Goal: Information Seeking & Learning: Learn about a topic

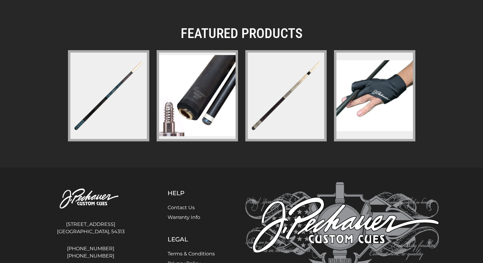
scroll to position [925, 0]
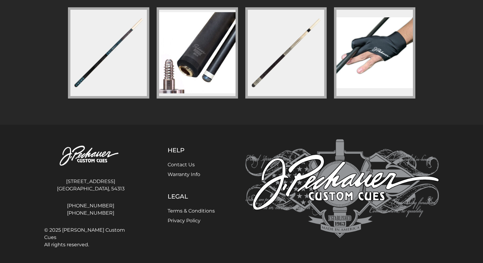
click at [118, 61] on figure at bounding box center [108, 52] width 81 height 91
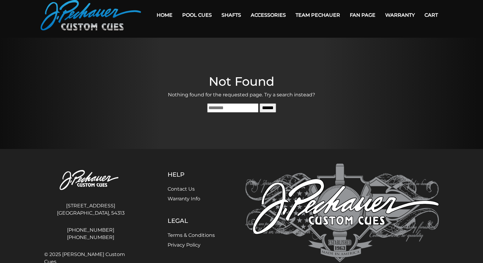
scroll to position [47, 0]
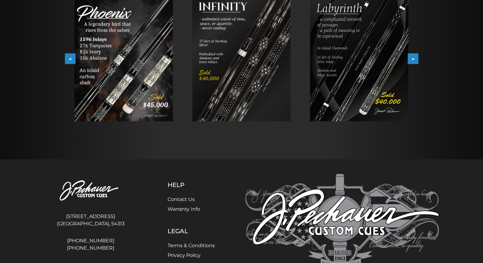
scroll to position [132, 0]
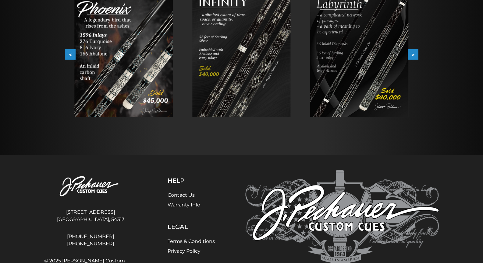
click at [141, 86] on img at bounding box center [123, 54] width 98 height 126
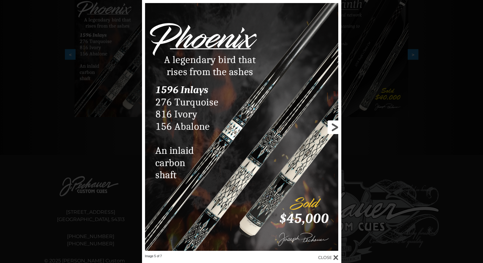
click at [330, 126] on link at bounding box center [296, 127] width 90 height 255
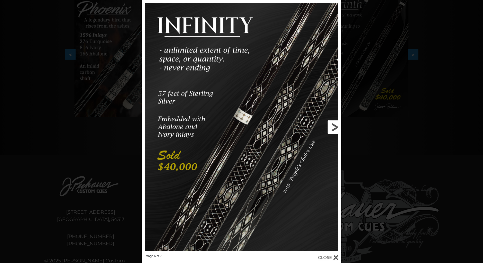
click at [333, 126] on link at bounding box center [296, 127] width 90 height 255
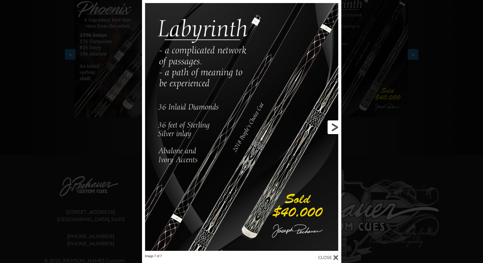
click at [333, 126] on link at bounding box center [296, 127] width 90 height 255
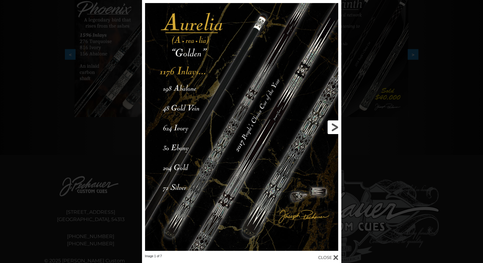
click at [333, 126] on link at bounding box center [296, 127] width 90 height 255
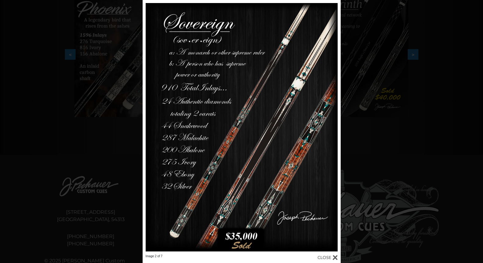
click at [385, 146] on div "Image 2 of 7" at bounding box center [241, 131] width 483 height 263
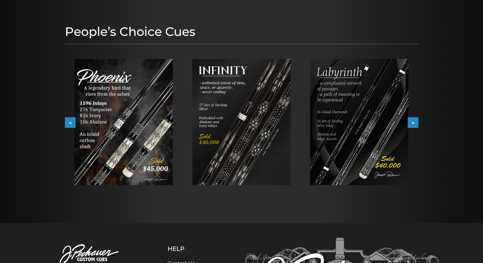
scroll to position [62, 0]
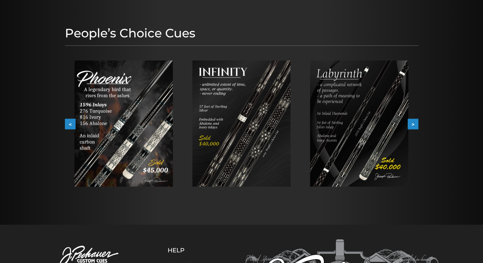
click at [413, 126] on button ">" at bounding box center [412, 124] width 11 height 11
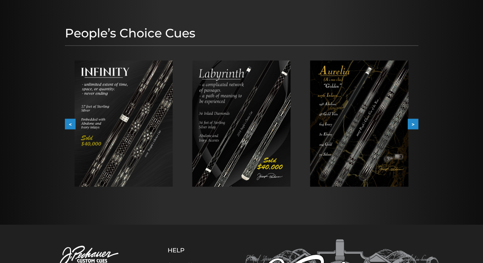
click at [251, 125] on img at bounding box center [241, 124] width 98 height 126
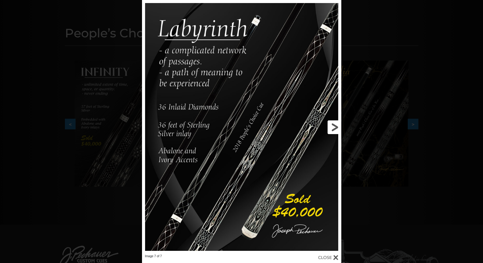
click at [335, 126] on link at bounding box center [296, 127] width 90 height 255
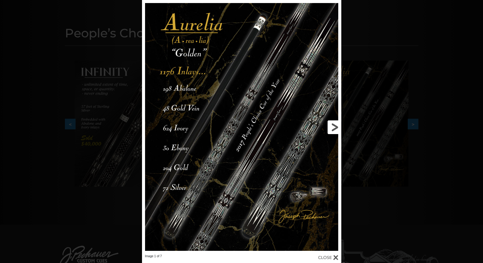
click at [335, 126] on link at bounding box center [296, 127] width 90 height 255
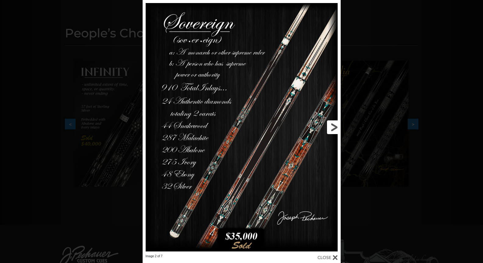
click at [336, 127] on link at bounding box center [295, 127] width 89 height 255
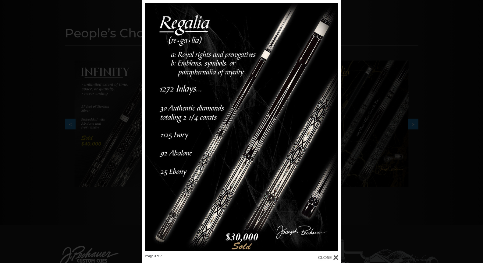
click at [369, 89] on div "Image 3 of 7" at bounding box center [241, 131] width 483 height 263
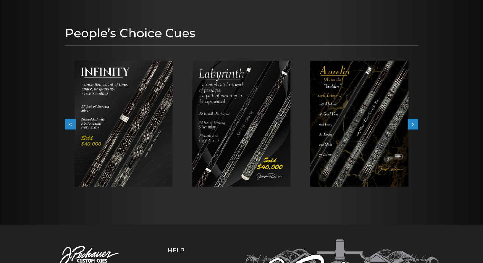
scroll to position [0, 0]
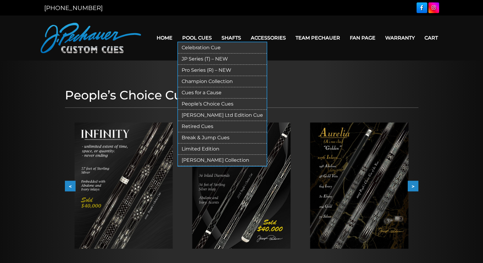
click at [211, 47] on link "Celebration Cue" at bounding box center [222, 47] width 89 height 11
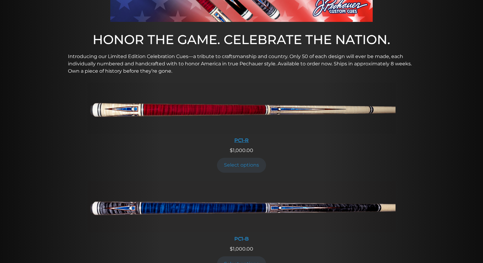
scroll to position [191, 0]
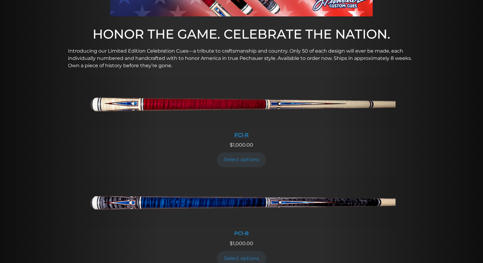
click at [241, 134] on div "PC1-R" at bounding box center [241, 135] width 307 height 6
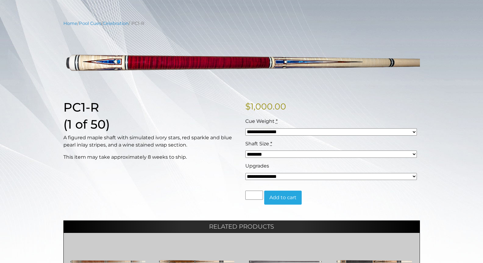
scroll to position [60, 0]
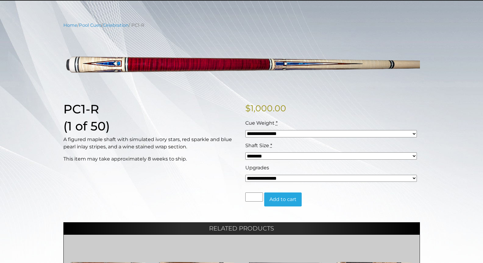
click at [427, 180] on div "**********" at bounding box center [241, 181] width 483 height 318
click at [434, 68] on div "**********" at bounding box center [241, 181] width 483 height 318
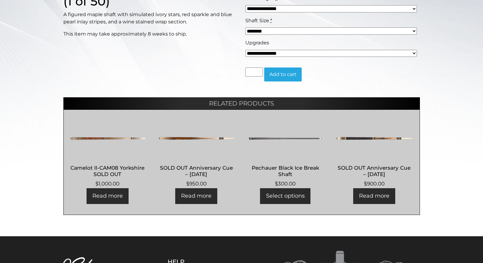
scroll to position [0, 0]
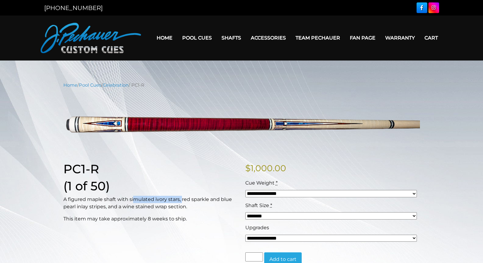
drag, startPoint x: 171, startPoint y: 199, endPoint x: 194, endPoint y: 202, distance: 22.4
click at [192, 202] on p "A figured maple shaft with simulated ivory stars, red sparkle and blue pearl in…" at bounding box center [150, 203] width 174 height 15
click at [194, 202] on p "A figured maple shaft with simulated ivory stars, red sparkle and blue pearl in…" at bounding box center [150, 203] width 174 height 15
drag, startPoint x: 204, startPoint y: 201, endPoint x: 227, endPoint y: 203, distance: 22.9
click at [215, 201] on p "A figured maple shaft with simulated ivory stars, red sparkle and blue pearl in…" at bounding box center [150, 203] width 174 height 15
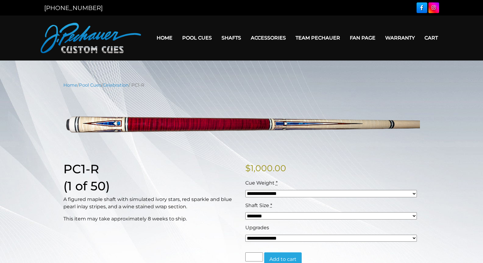
click at [227, 203] on p "A figured maple shaft with simulated ivory stars, red sparkle and blue pearl in…" at bounding box center [150, 203] width 174 height 15
drag, startPoint x: 88, startPoint y: 202, endPoint x: 165, endPoint y: 202, distance: 77.3
click at [156, 202] on p "A figured maple shaft with simulated ivory stars, red sparkle and blue pearl in…" at bounding box center [150, 203] width 174 height 15
click at [166, 202] on p "A figured maple shaft with simulated ivory stars, red sparkle and blue pearl in…" at bounding box center [150, 203] width 174 height 15
drag, startPoint x: 132, startPoint y: 200, endPoint x: 181, endPoint y: 200, distance: 49.3
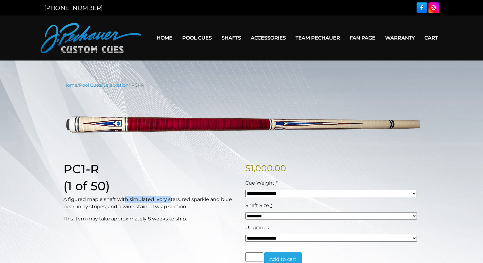
click at [171, 200] on p "A figured maple shaft with simulated ivory stars, red sparkle and blue pearl in…" at bounding box center [150, 203] width 174 height 15
click at [181, 200] on p "A figured maple shaft with simulated ivory stars, red sparkle and blue pearl in…" at bounding box center [150, 203] width 174 height 15
drag, startPoint x: 179, startPoint y: 200, endPoint x: 129, endPoint y: 209, distance: 51.1
click at [120, 208] on p "A figured maple shaft with simulated ivory stars, red sparkle and blue pearl in…" at bounding box center [150, 203] width 174 height 15
click at [132, 209] on p "A figured maple shaft with simulated ivory stars, red sparkle and blue pearl in…" at bounding box center [150, 203] width 174 height 15
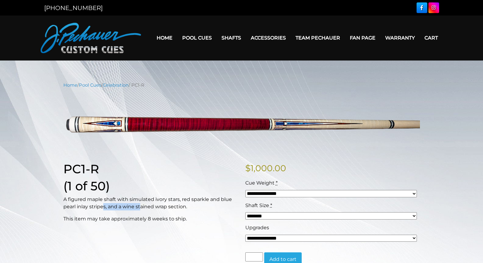
drag, startPoint x: 102, startPoint y: 210, endPoint x: 150, endPoint y: 210, distance: 48.1
click at [141, 209] on p "A figured maple shaft with simulated ivory stars, red sparkle and blue pearl in…" at bounding box center [150, 203] width 174 height 15
click at [155, 211] on p "A figured maple shaft with simulated ivory stars, red sparkle and blue pearl in…" at bounding box center [150, 203] width 174 height 15
drag, startPoint x: 158, startPoint y: 206, endPoint x: 182, endPoint y: 207, distance: 24.1
click at [176, 206] on p "A figured maple shaft with simulated ivory stars, red sparkle and blue pearl in…" at bounding box center [150, 203] width 174 height 15
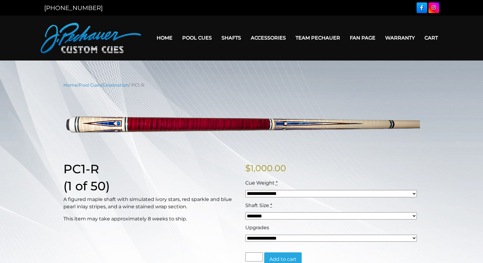
click at [182, 207] on p "A figured maple shaft with simulated ivory stars, red sparkle and blue pearl in…" at bounding box center [150, 203] width 174 height 15
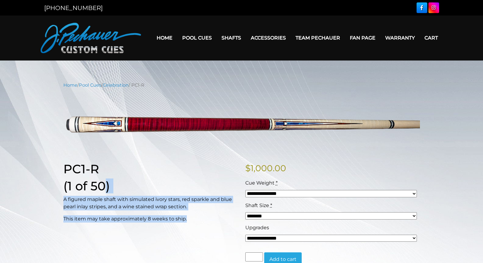
drag, startPoint x: 220, startPoint y: 220, endPoint x: 134, endPoint y: 196, distance: 89.2
click at [91, 187] on div "PC1-R (1 of 50) A figured maple shaft with simulated ivory stars, red sparkle a…" at bounding box center [151, 219] width 182 height 114
click at [171, 200] on p "A figured maple shaft with simulated ivory stars, red sparkle and blue pearl in…" at bounding box center [150, 203] width 174 height 15
drag, startPoint x: 154, startPoint y: 188, endPoint x: 192, endPoint y: 220, distance: 49.3
click at [186, 220] on div "PC1-R (1 of 50) A figured maple shaft with simulated ivory stars, red sparkle a…" at bounding box center [151, 219] width 182 height 114
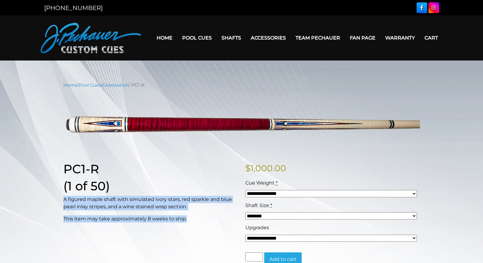
click at [197, 220] on p "This item may take approximately 8 weeks to ship." at bounding box center [150, 219] width 174 height 7
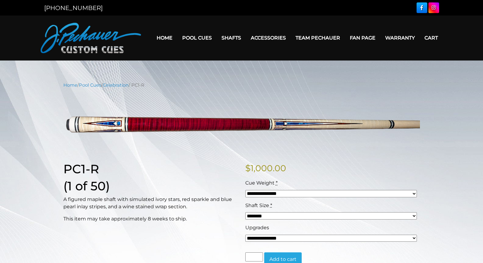
click at [166, 36] on link "Home" at bounding box center [165, 38] width 26 height 16
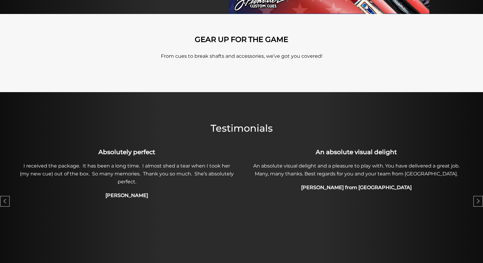
scroll to position [196, 0]
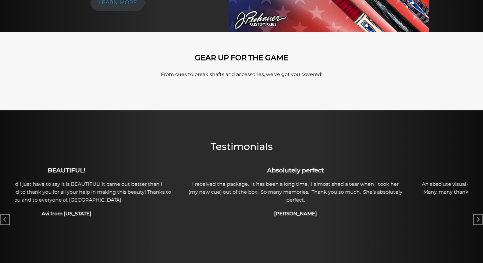
click at [286, 202] on div "Absolutely perfect I received the package. It has been a long time. I almost sh…" at bounding box center [295, 193] width 223 height 55
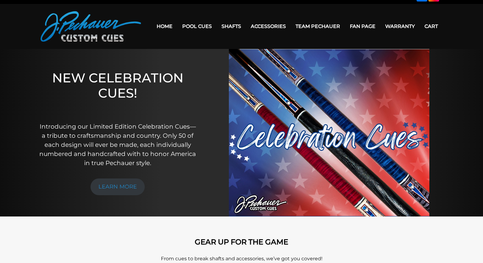
scroll to position [8, 0]
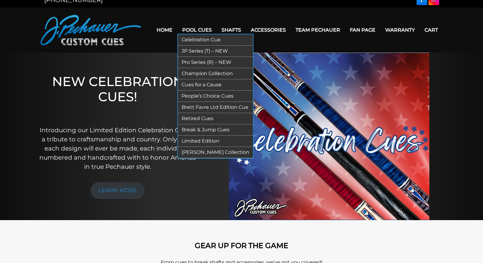
click at [214, 85] on link "Cues for a Cause" at bounding box center [215, 84] width 75 height 11
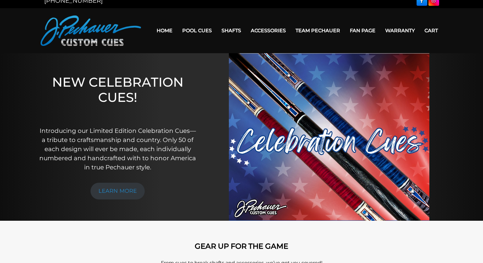
scroll to position [0, 0]
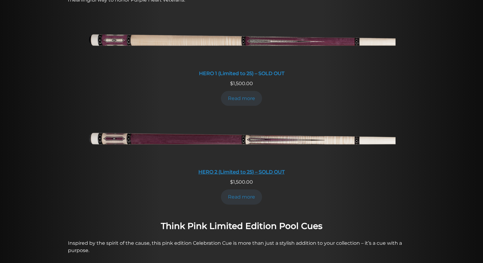
scroll to position [283, 0]
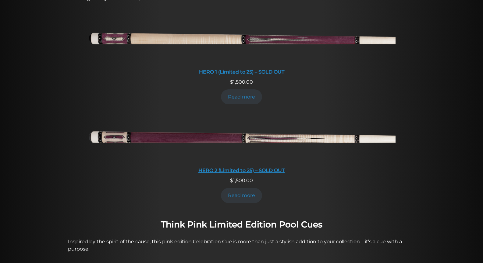
click at [252, 140] on img at bounding box center [241, 138] width 307 height 51
click at [234, 137] on img at bounding box center [241, 138] width 307 height 51
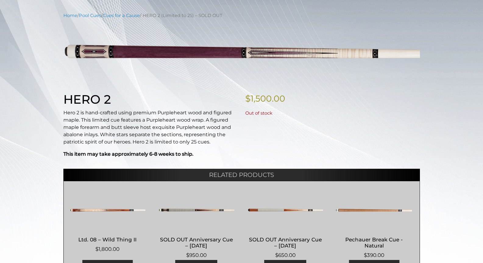
scroll to position [69, 0]
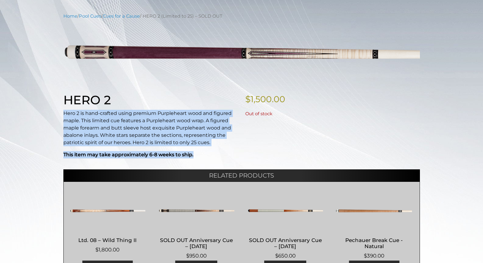
drag, startPoint x: 59, startPoint y: 112, endPoint x: 191, endPoint y: 142, distance: 135.5
click at [230, 148] on main "Home / Pool Cues / Cues for a Cause / HERO 2 (Limited to 25) – SOLD OUT Hover t…" at bounding box center [241, 150] width 365 height 275
copy div "Hero 2 is hand-crafted using premium Purpleheart wood and figured maple. This l…"
click at [216, 148] on div "HERO 2 Hero 2 is hand-crafted using premium Purpleheart wood and figured maple.…" at bounding box center [151, 128] width 182 height 71
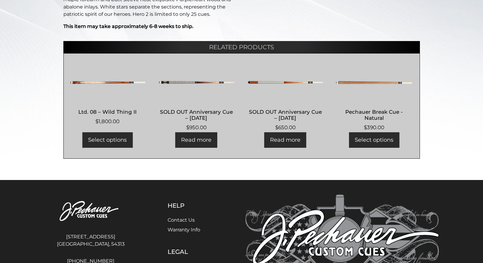
scroll to position [253, 0]
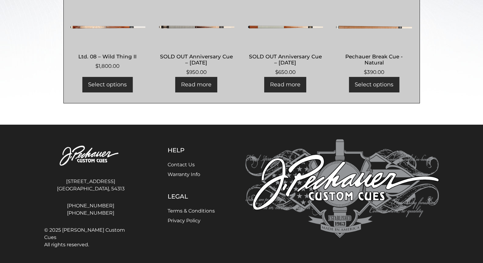
drag, startPoint x: 123, startPoint y: 187, endPoint x: 116, endPoint y: 243, distance: 56.5
click at [113, 243] on div "[STREET_ADDRESS] [GEOGRAPHIC_DATA], [GEOGRAPHIC_DATA], 54313 [PHONE_NUMBER] [PH…" at bounding box center [90, 195] width 100 height 112
click at [125, 244] on footer "[STREET_ADDRESS] [GEOGRAPHIC_DATA], [GEOGRAPHIC_DATA], 54313 [PHONE_NUMBER] [PH…" at bounding box center [241, 195] width 483 height 141
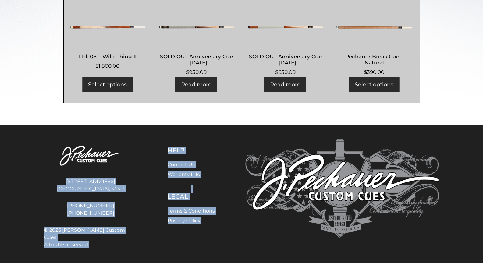
drag, startPoint x: 187, startPoint y: 216, endPoint x: 130, endPoint y: 163, distance: 77.5
click at [131, 162] on div "[STREET_ADDRESS] [GEOGRAPHIC_DATA], [GEOGRAPHIC_DATA], 54313 [PHONE_NUMBER] [PH…" at bounding box center [241, 195] width 402 height 112
click at [143, 199] on div "Help Contact Us Warranty Info Legal Terms & Conditions Privacy Policy" at bounding box center [191, 195] width 100 height 112
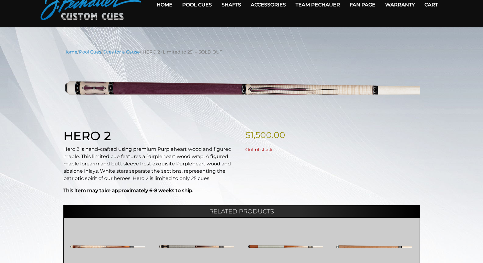
scroll to position [0, 0]
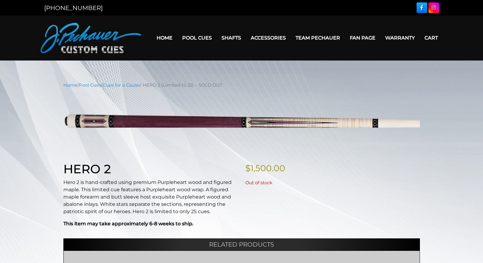
click at [164, 36] on link "Home" at bounding box center [165, 38] width 26 height 16
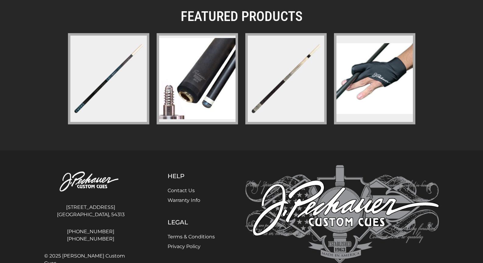
scroll to position [895, 0]
